Goal: Task Accomplishment & Management: Use online tool/utility

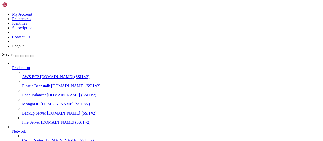
scroll to position [103, 0]
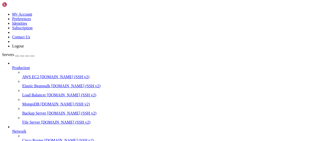
type input "/root/Piar-Flow"
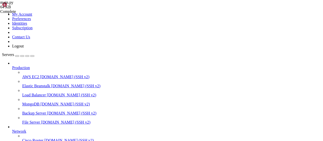
scroll to position [4, 0]
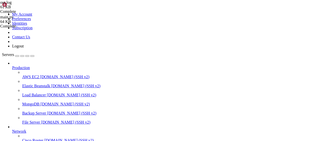
type textarea "[TEST LOG] НАЧИСЛЕНИЕ: Все каналы подписаны для user=6300601067 в chat=-1002282…"
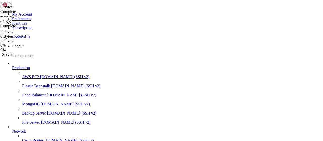
drag, startPoint x: 105, startPoint y: 7, endPoint x: 111, endPoint y: 7, distance: 5.6
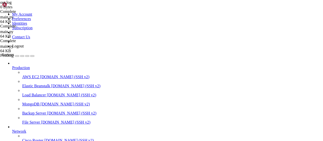
drag, startPoint x: 199, startPoint y: 56, endPoint x: 211, endPoint y: 132, distance: 77.4
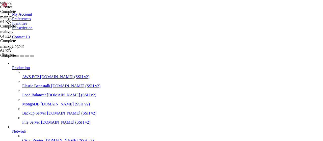
scroll to position [34, 0]
drag, startPoint x: 260, startPoint y: 130, endPoint x: 16, endPoint y: -29, distance: 290.6
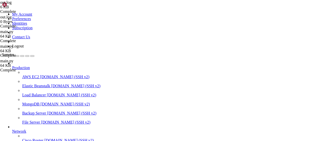
type textarea "[TEST LOG] SubGram request_op: получен ответ со статусом 200"
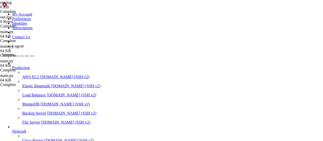
scroll to position [182, 0]
type textarea "[TEST LOG] DEBUG: all_channels = []"
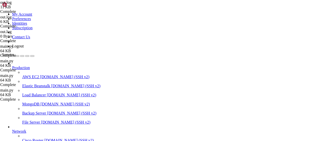
drag, startPoint x: 136, startPoint y: 110, endPoint x: 50, endPoint y: 0, distance: 139.8
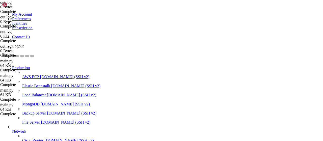
type textarea "[TEST LOG] DEBUG: Найдено 0 локальных каналов для чата -1002282518830 [TEST LOG…"
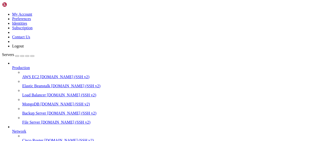
scroll to position [182, 0]
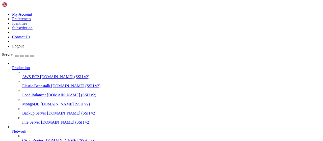
type input "/root/LinkQuest"
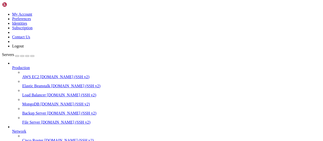
scroll to position [79, 0]
drag, startPoint x: 143, startPoint y: 99, endPoint x: 157, endPoint y: 64, distance: 37.7
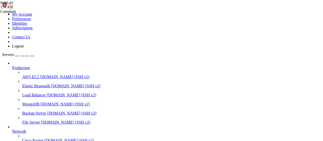
drag, startPoint x: 160, startPoint y: 71, endPoint x: 102, endPoint y: 48, distance: 62.7
drag, startPoint x: 116, startPoint y: 99, endPoint x: 80, endPoint y: 88, distance: 38.2
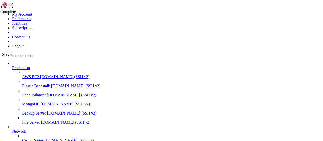
type textarea "# Определяем текст кнопки в зависимости от сервиса if service == 'flyer':"
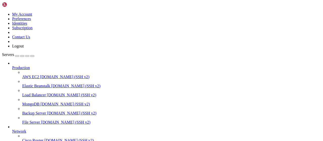
type input "/root/Piar-Flow"
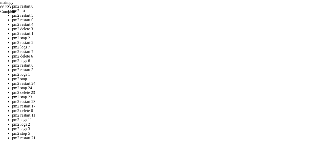
drag, startPoint x: 132, startPoint y: 82, endPoint x: 71, endPoint y: 51, distance: 68.4
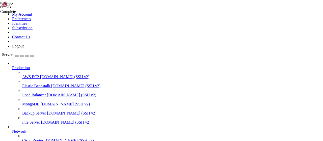
scroll to position [50, 0]
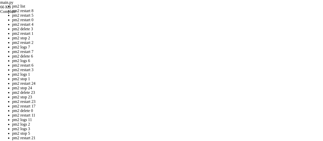
drag, startPoint x: 138, startPoint y: 72, endPoint x: 161, endPoint y: 62, distance: 25.3
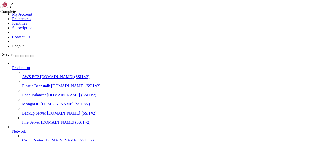
scroll to position [97, 0]
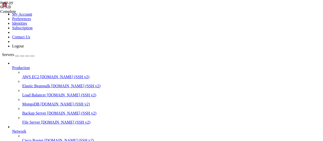
scroll to position [0, 0]
drag, startPoint x: 219, startPoint y: 129, endPoint x: 75, endPoint y: 64, distance: 157.8
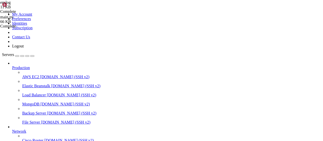
type textarea "UnboundLocalError: local variable 'subgram_channels' referenced before assignme…"
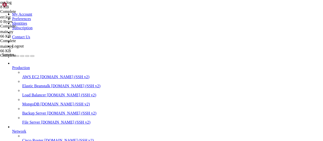
type textarea "[TEST LOG] DEBUG: Показываем каналы для подписки"
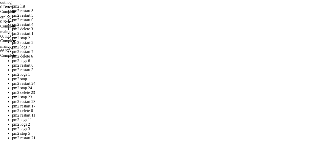
drag, startPoint x: 135, startPoint y: 82, endPoint x: 107, endPoint y: 70, distance: 31.1
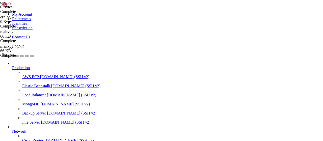
scroll to position [156, 0]
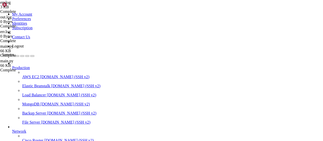
scroll to position [0, 0]
drag, startPoint x: 203, startPoint y: 130, endPoint x: 24, endPoint y: -21, distance: 233.8
type textarea "WARNING:aiogram.dispatcher:Received SIGINT signal ERROR:aiogram.event:Cause exc…"
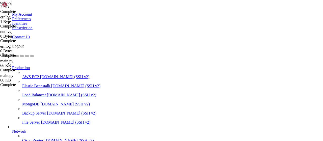
type textarea "[TEST LOG] DEBUG: Показываем каналы для подписки"
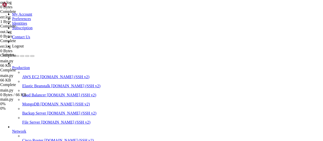
drag, startPoint x: 75, startPoint y: 6, endPoint x: 112, endPoint y: 21, distance: 40.1
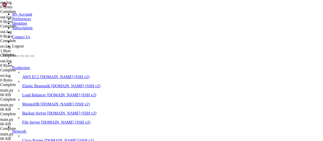
scroll to position [0, 0]
drag, startPoint x: 158, startPoint y: 76, endPoint x: 33, endPoint y: -11, distance: 152.9
type textarea "[TEST LOG] DEBUG: Найдено 0 локальных каналов для чата -1002282518830 [TEST LOG…"
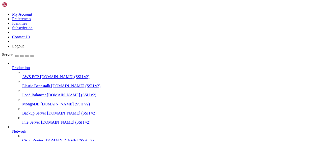
scroll to position [103, 0]
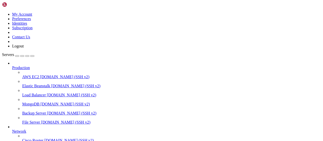
scroll to position [158, 0]
type input "/root/Piar-Flow"
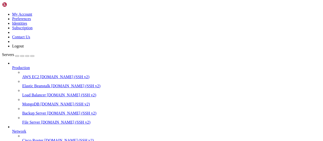
scroll to position [0, 0]
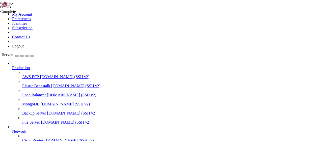
drag, startPoint x: 227, startPoint y: 113, endPoint x: 75, endPoint y: 63, distance: 159.3
type textarea "[TEST LOG] НАЧИСЛЕНИЕ: Все каналы подписаны для user=6300601067 в chat=-1002282…"
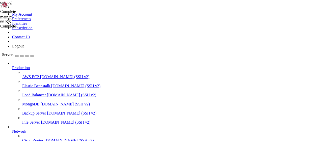
drag, startPoint x: 238, startPoint y: 116, endPoint x: 64, endPoint y: 65, distance: 181.4
type textarea "[TEST LOG] НАЧИСЛЕНИЕ: Все каналы подписаны для user=6300601067 в chat=-1002282…"
drag, startPoint x: 233, startPoint y: 115, endPoint x: 70, endPoint y: 69, distance: 169.2
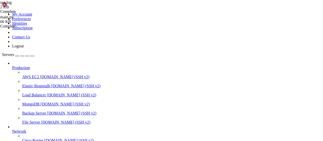
type textarea "[TEST LOG] Ошибка при записи статистики подписки: name 'first_subgram_response'…"
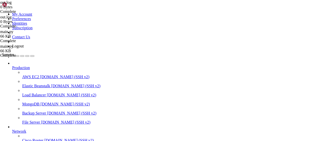
drag, startPoint x: 223, startPoint y: 65, endPoint x: 7, endPoint y: -22, distance: 232.6
type textarea "[TEST LOG] DEBUG: Найдено 0 локальных каналов для чата -1002282518830 [TEST LOG…"
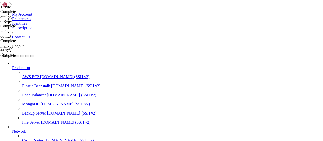
scroll to position [0, 0]
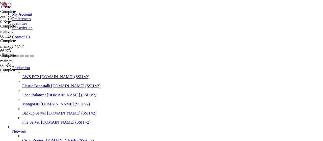
type textarea "[TEST LOG] НАЧИСЛЕНИЕ: Все каналы подписаны для user=6300601067 в chat=-1002282…"
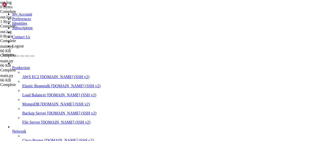
scroll to position [0, 0]
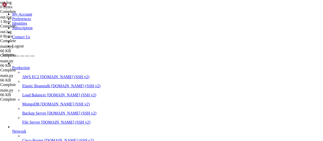
type textarea "[TEST LOG] НАЧИСЛЕНИЕ: Все каналы подписаны для user=6300601067 в chat=-1002282…"
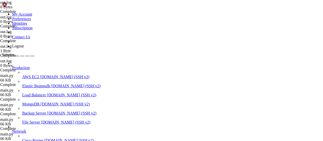
type textarea "[TEST LOG] DEBUG: Добавлен канал в subgram_channels: Котик Дурова"
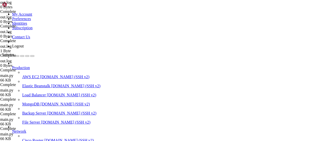
drag, startPoint x: 68, startPoint y: 4, endPoint x: 132, endPoint y: 19, distance: 65.9
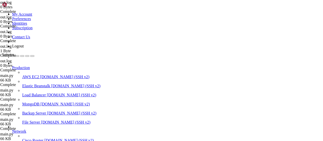
type textarea "[TEST LOG] DEBUG: all_channels = ['subgram:[URL][DOMAIN_NAME]', 'subgram:[URL][…"
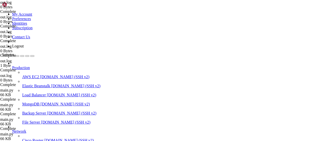
drag, startPoint x: 257, startPoint y: 129, endPoint x: 76, endPoint y: 81, distance: 187.4
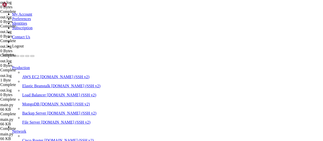
type textarea "[TEST LOG] DEBUG: all_channels = ['subgram:[URL][DOMAIN_NAME]', 'subgram:[URL][…"
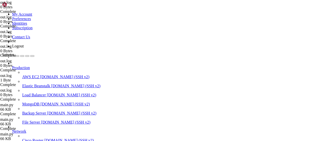
scroll to position [418, 0]
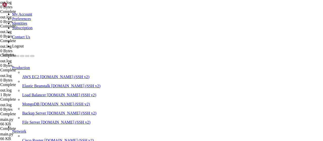
type textarea "[TEST LOG] SubGram request_op: ответ = {'status': 'warning', 'code': 200, 'mess…"
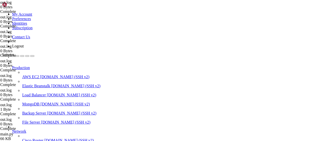
scroll to position [182, 0]
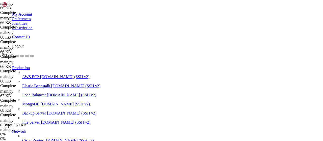
scroll to position [167, 0]
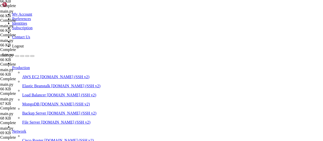
scroll to position [536, 0]
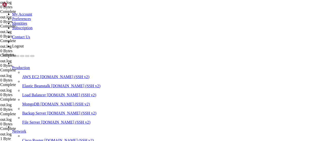
scroll to position [140, 0]
drag, startPoint x: 309, startPoint y: 17, endPoint x: 169, endPoint y: 13, distance: 139.9
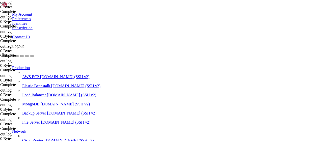
drag, startPoint x: 320, startPoint y: 16, endPoint x: 152, endPoint y: 99, distance: 187.7
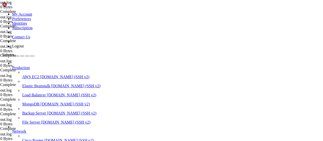
type textarea "[TEST LOG] DEBUG: flyer_channels = 0"
drag, startPoint x: 70, startPoint y: 5, endPoint x: 90, endPoint y: 11, distance: 20.6
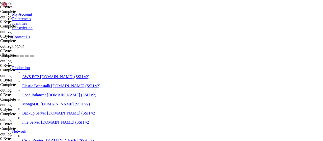
scroll to position [0, 0]
type textarea "[TEST LOG] DEBUG: API каналы не найдены, начисление не производится"
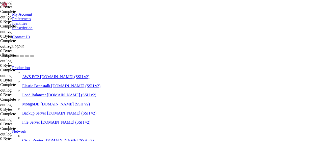
type textarea "[TEST LOG] DEBUG: Найдено 0 локальных каналов для чата -1002282518830"
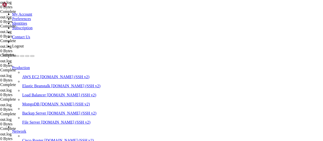
type textarea "[TEST LOG] SubGram request_op: ответ = {'status': 'ok', 'code': 200, 'message':…"
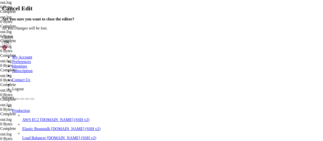
click at [183, 45] on div "Cancel OK" at bounding box center [161, 40] width 319 height 10
click at [188, 40] on div "Cancel" at bounding box center [161, 37] width 319 height 5
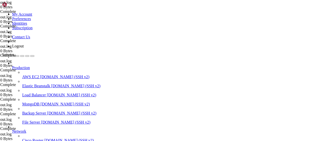
scroll to position [34, 0]
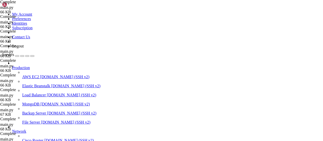
scroll to position [236, 0]
